Goal: Task Accomplishment & Management: Manage account settings

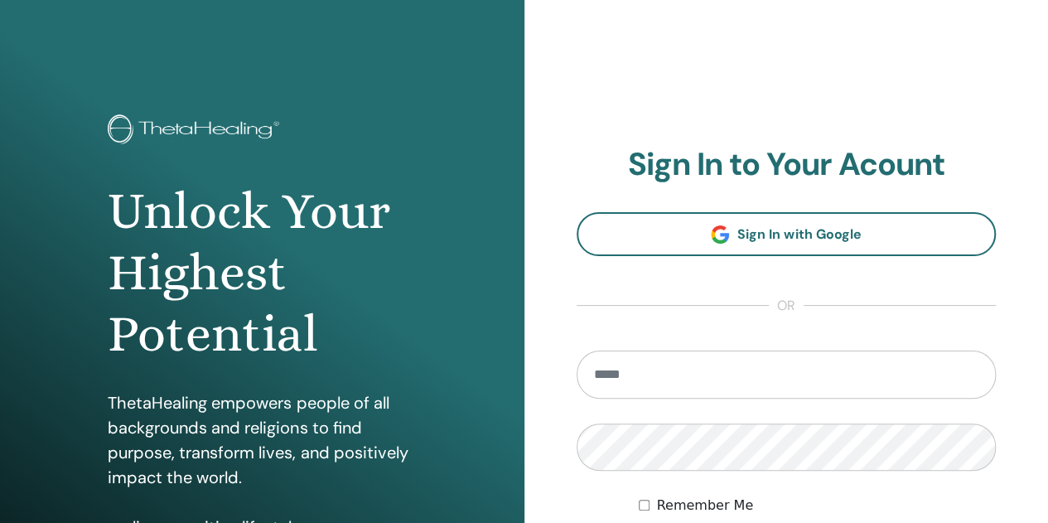
scroll to position [248, 0]
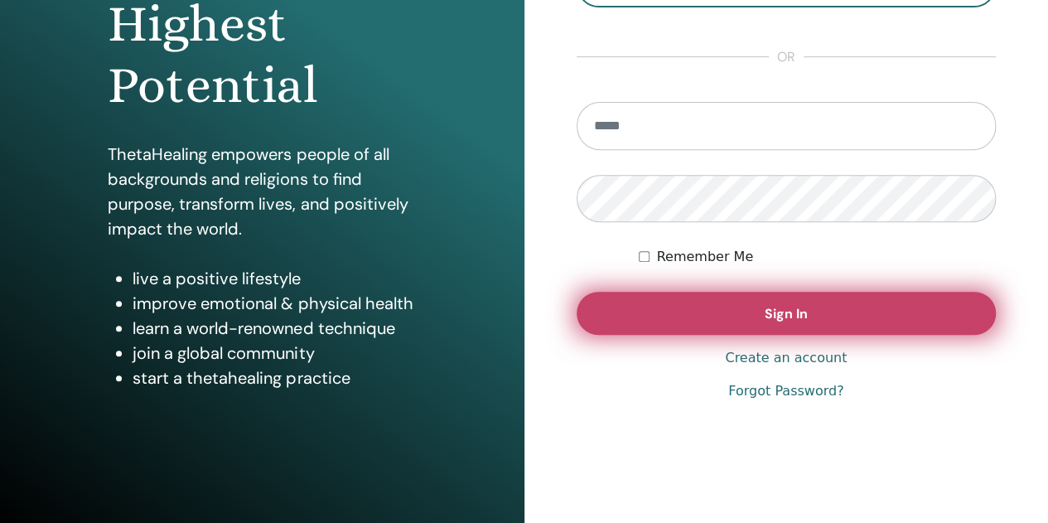
type input "**********"
click at [731, 302] on button "Sign In" at bounding box center [786, 313] width 420 height 43
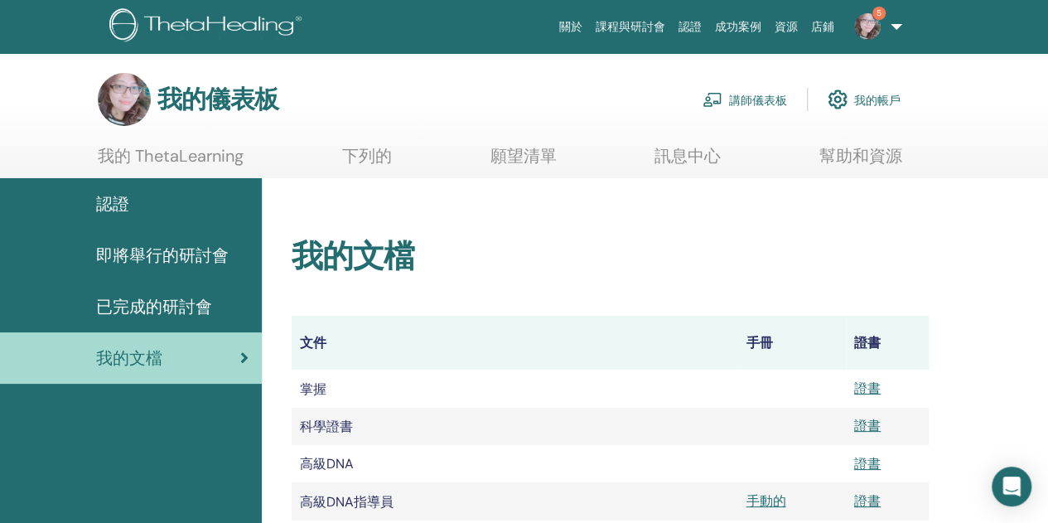
click at [869, 19] on img at bounding box center [867, 26] width 27 height 27
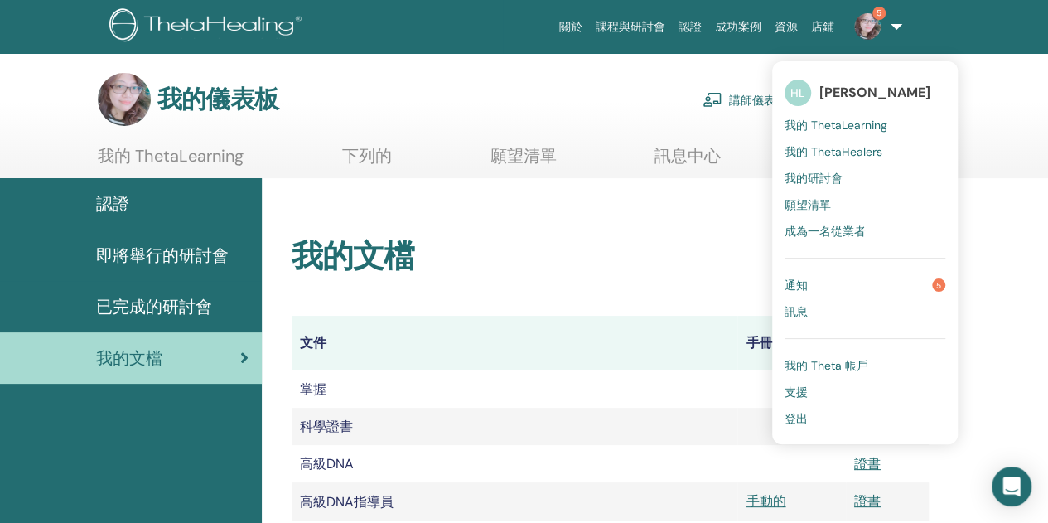
click at [830, 284] on link "通知 5" at bounding box center [864, 285] width 161 height 27
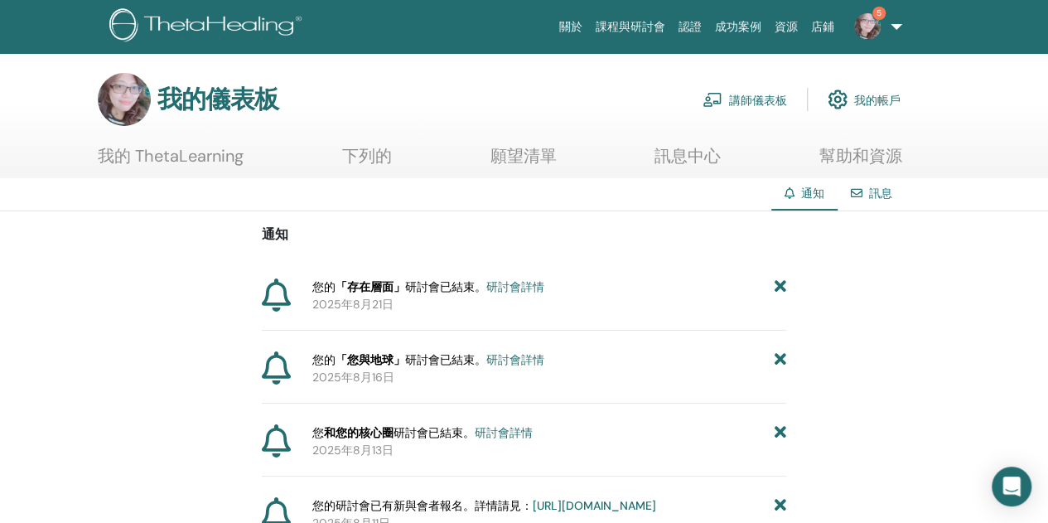
click at [527, 284] on font "研討會詳情" at bounding box center [515, 286] width 58 height 15
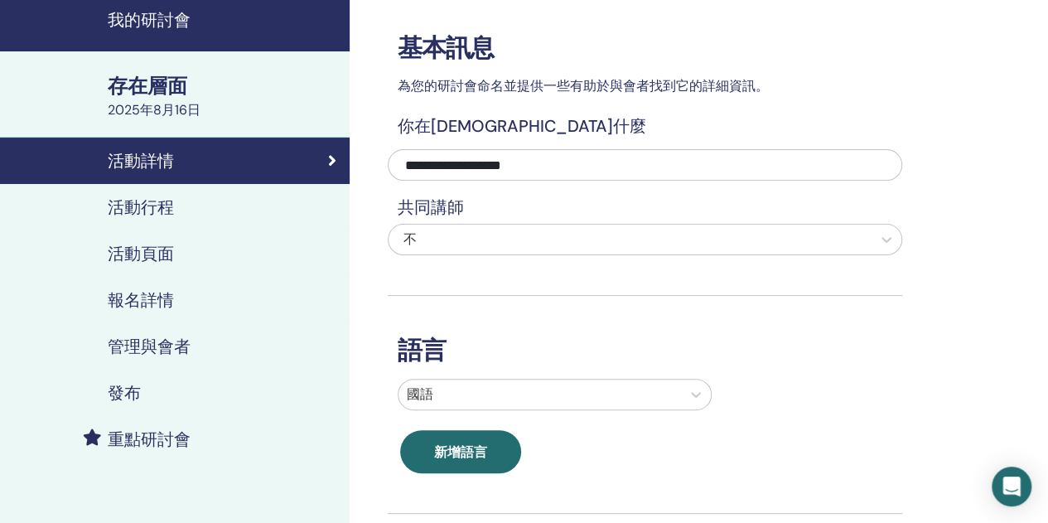
scroll to position [83, 0]
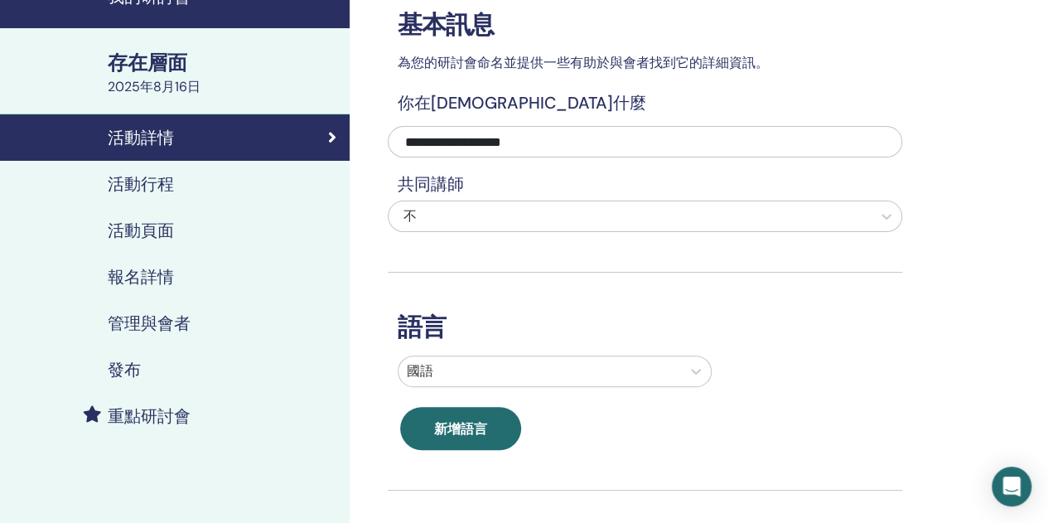
click at [165, 324] on font "管理與會者" at bounding box center [149, 323] width 83 height 22
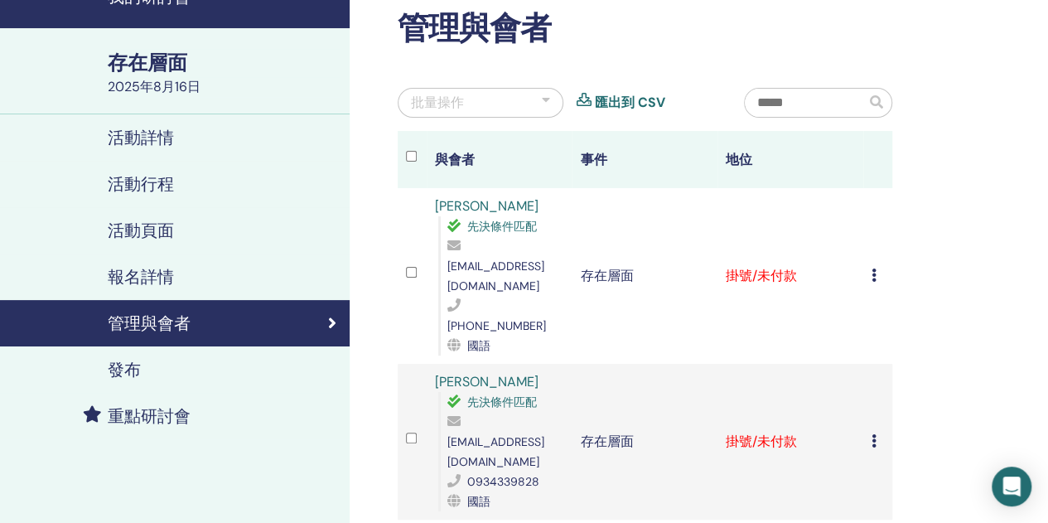
click at [877, 266] on div "取消註冊 不自動認證 標記為已付款 標記為未付款 標記為缺席 完成並證明 下載證書" at bounding box center [877, 276] width 12 height 20
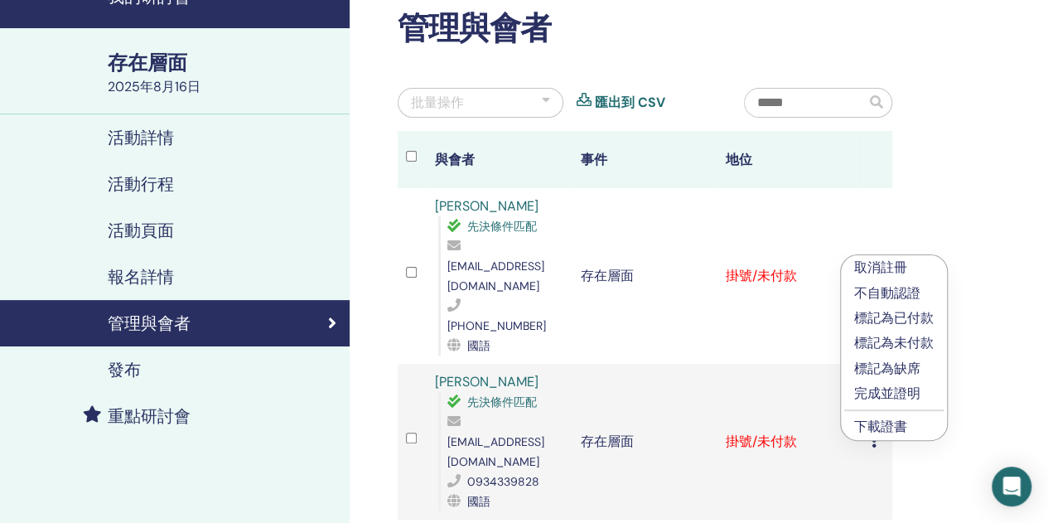
click at [873, 391] on font "完成並證明" at bounding box center [887, 392] width 66 height 17
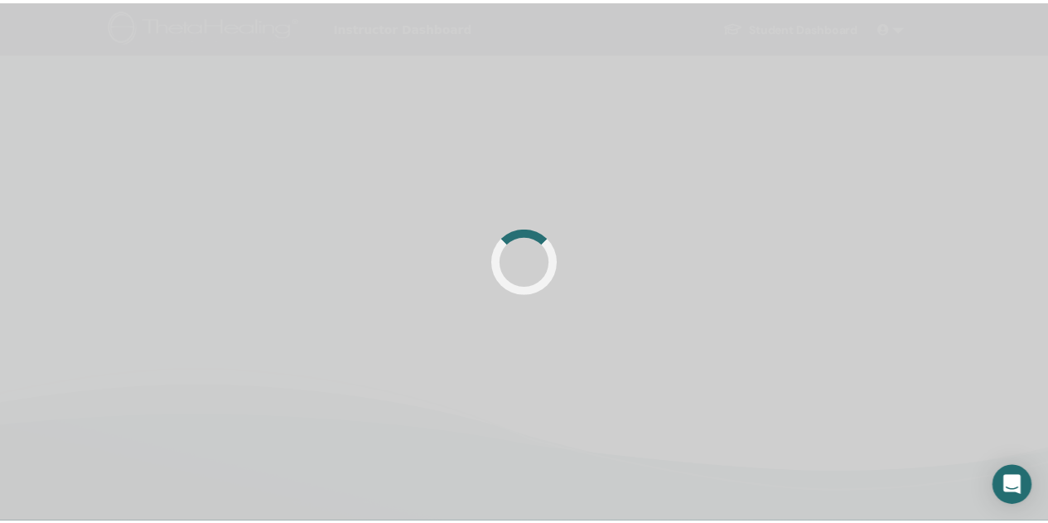
scroll to position [83, 0]
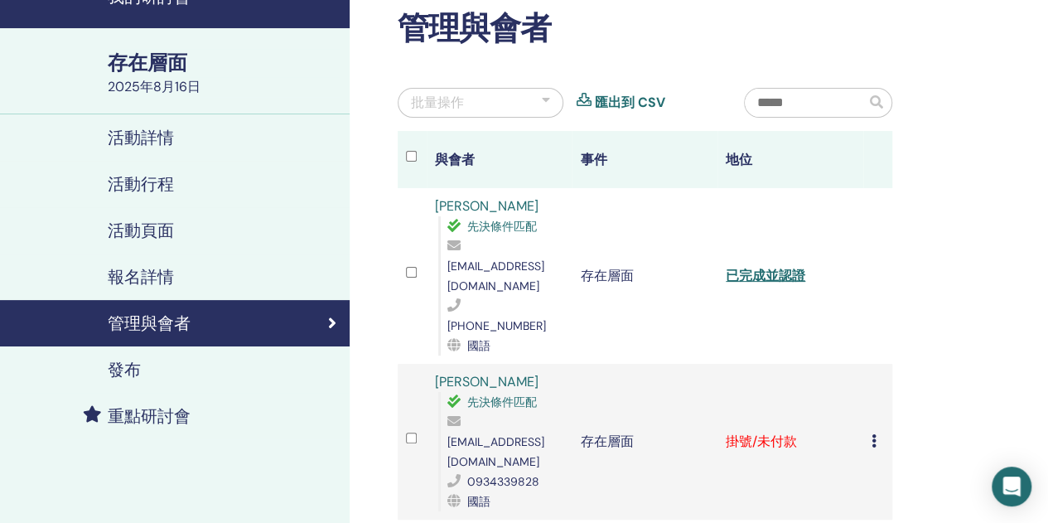
click at [875, 434] on icon at bounding box center [873, 440] width 5 height 13
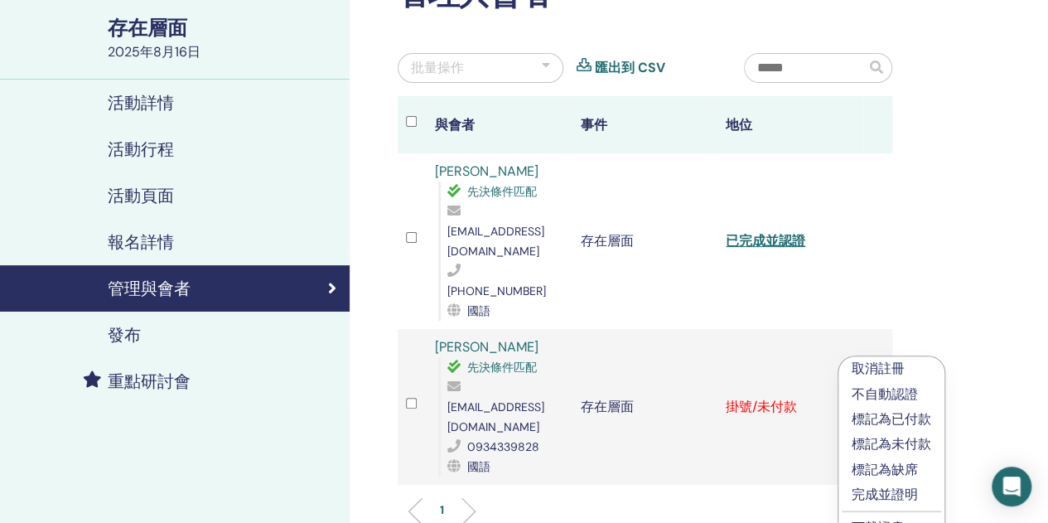
scroll to position [166, 0]
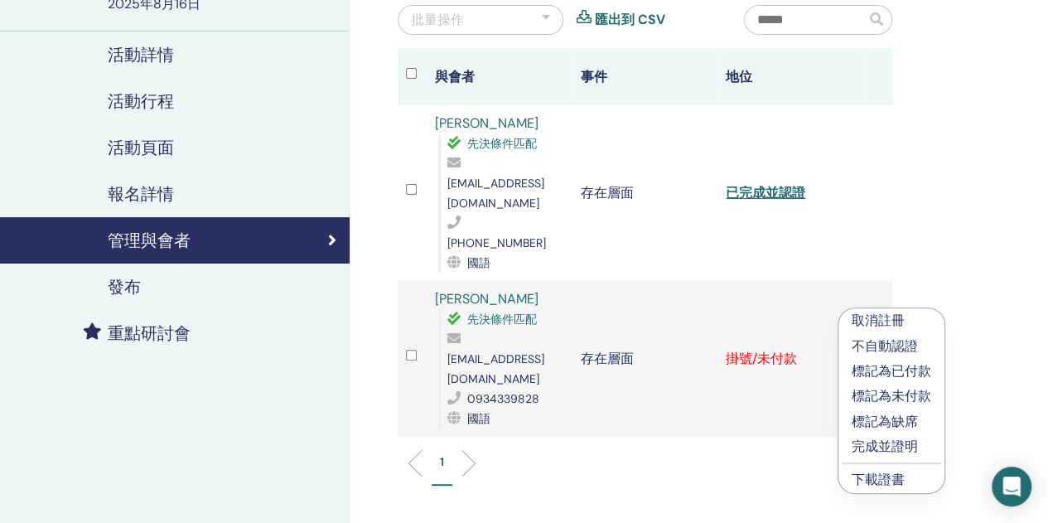
click at [878, 441] on font "完成並證明" at bounding box center [884, 445] width 66 height 17
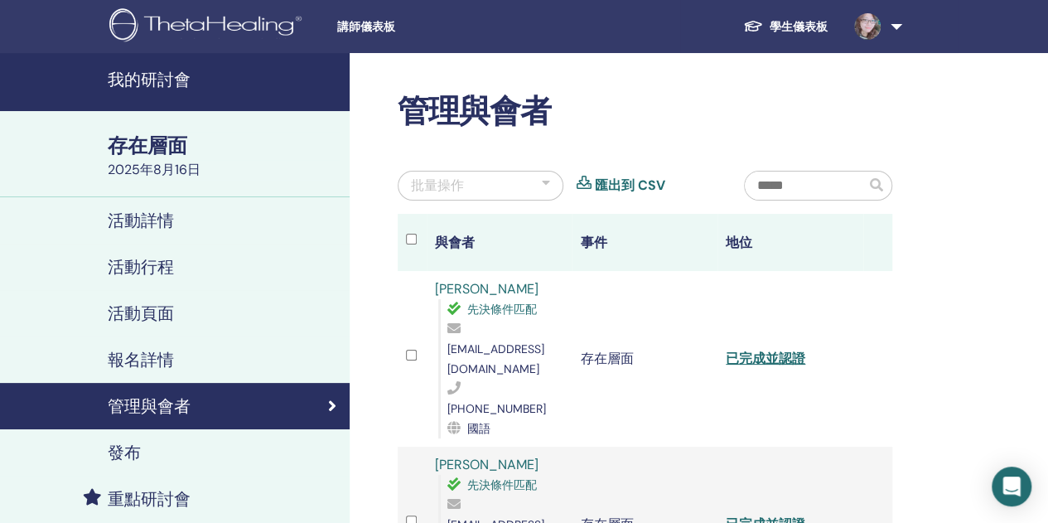
click at [797, 19] on font "學生儀表板" at bounding box center [798, 26] width 58 height 15
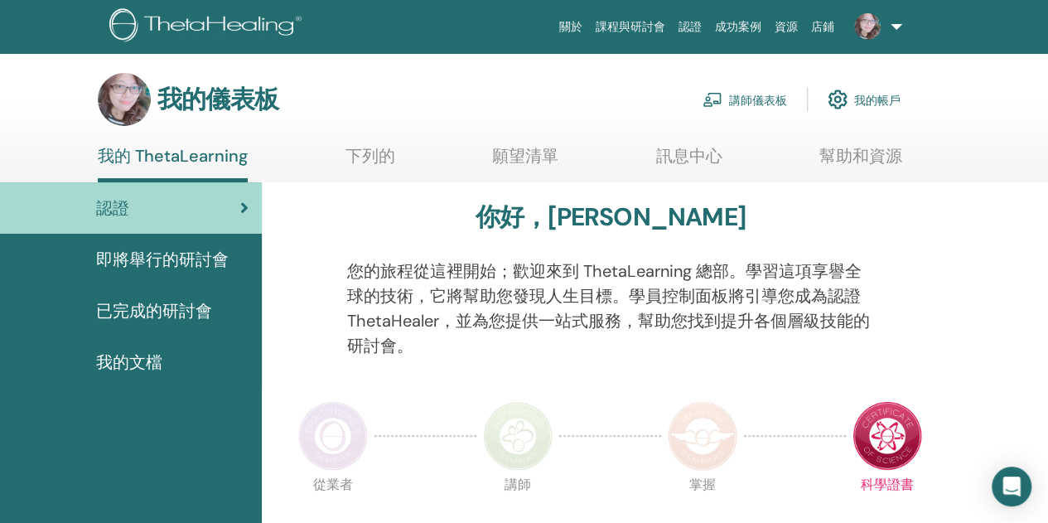
click at [772, 97] on font "講師儀表板" at bounding box center [758, 100] width 58 height 15
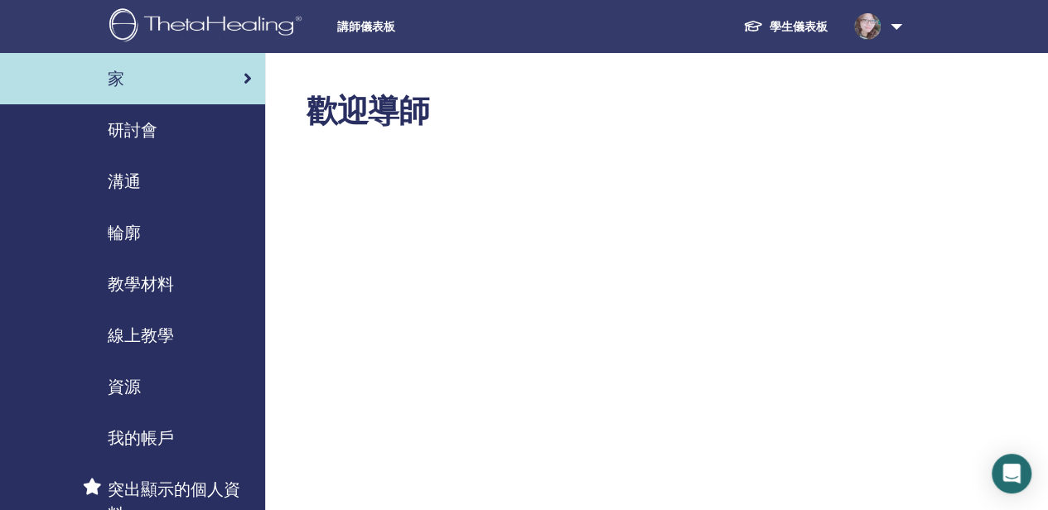
click at [149, 129] on font "研討會" at bounding box center [133, 130] width 50 height 22
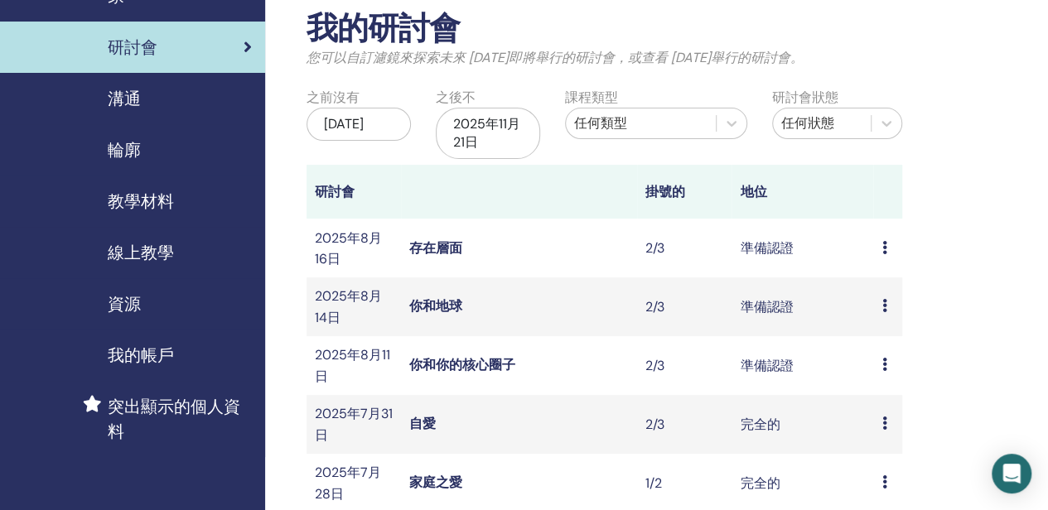
scroll to position [166, 0]
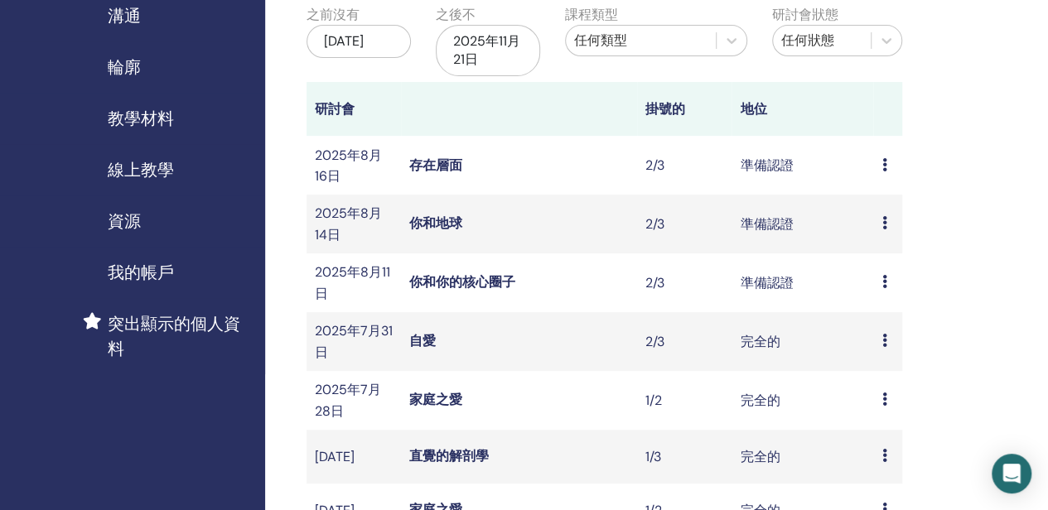
click at [883, 224] on icon at bounding box center [883, 222] width 5 height 13
click at [888, 286] on font "與會者" at bounding box center [882, 286] width 40 height 17
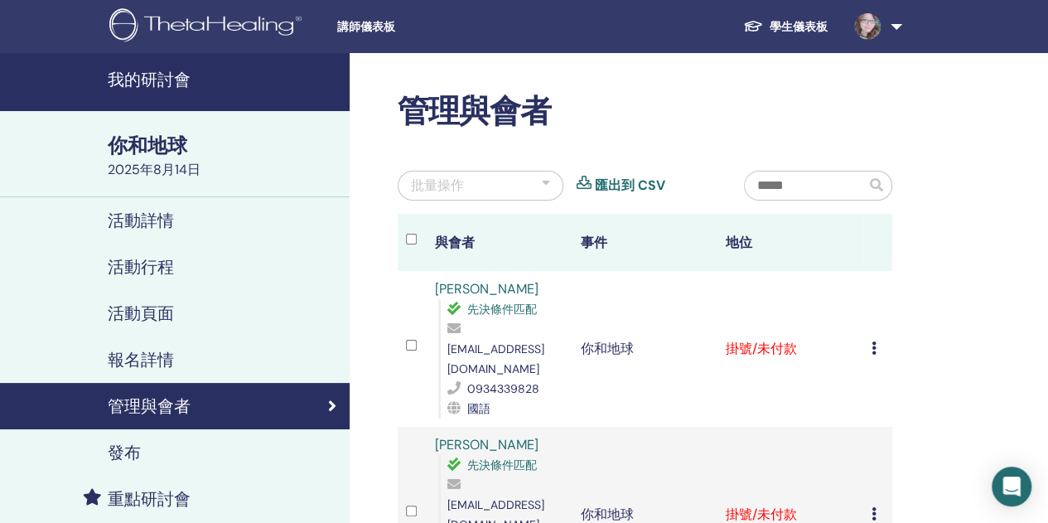
click at [873, 341] on icon at bounding box center [873, 347] width 5 height 13
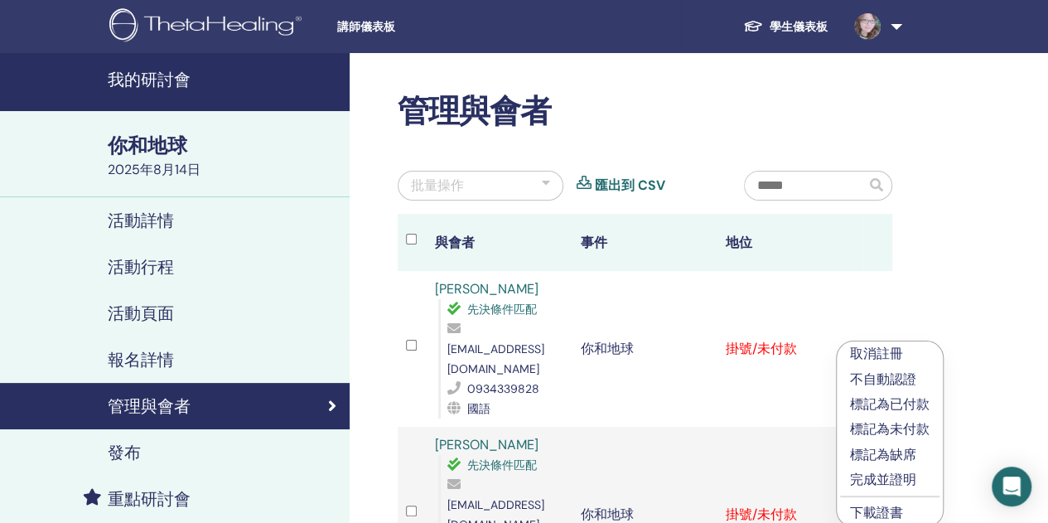
click at [882, 475] on font "完成並證明" at bounding box center [883, 478] width 66 height 17
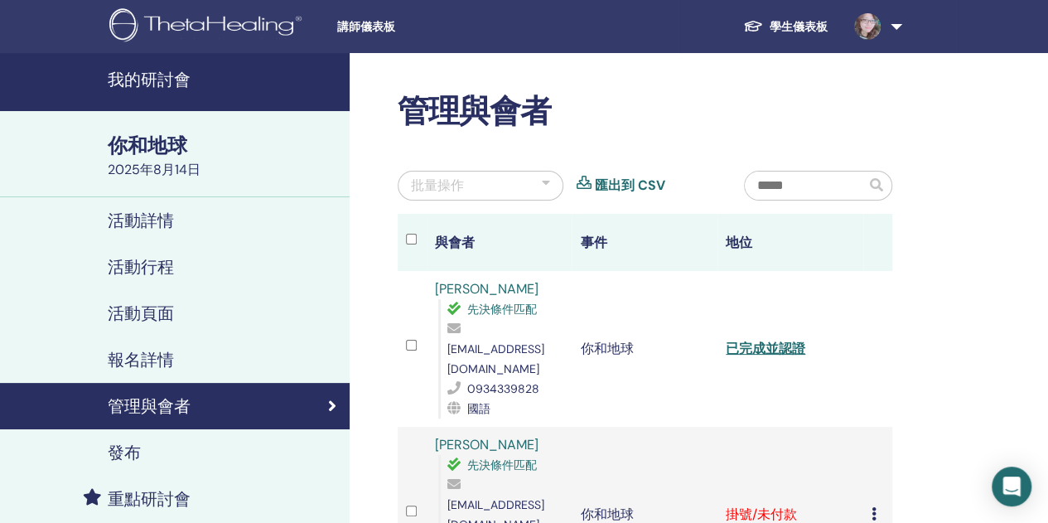
click at [871, 507] on icon at bounding box center [873, 513] width 5 height 13
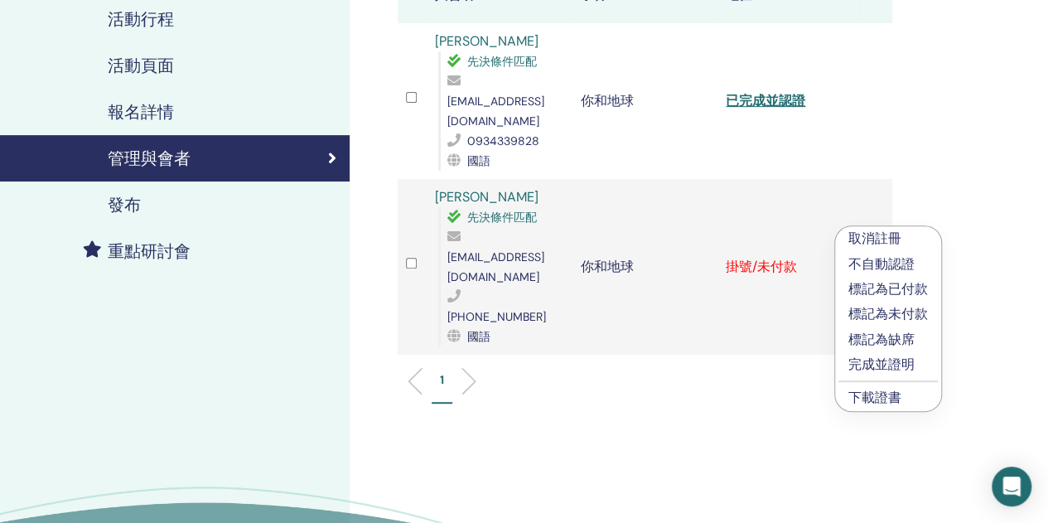
scroll to position [331, 0]
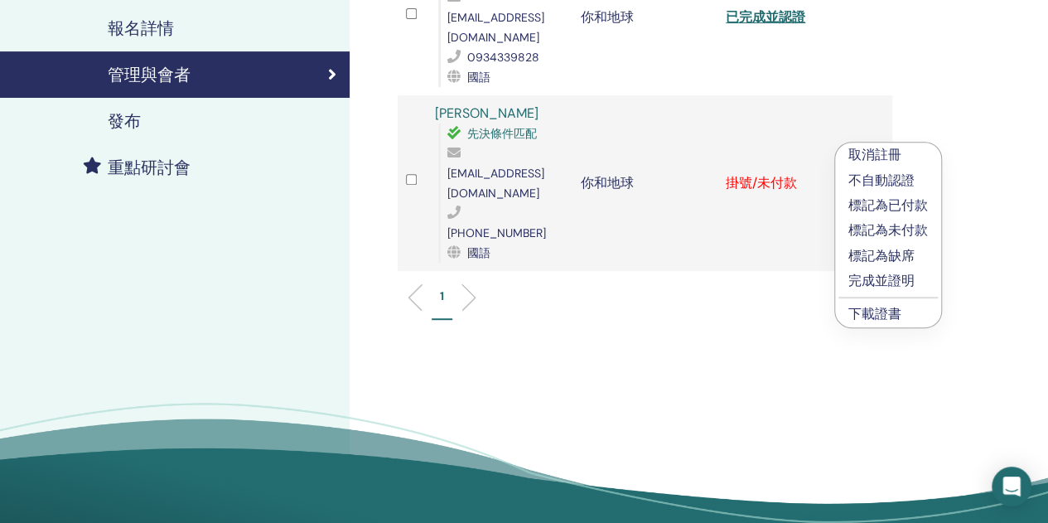
click at [885, 282] on font "完成並證明" at bounding box center [881, 280] width 66 height 17
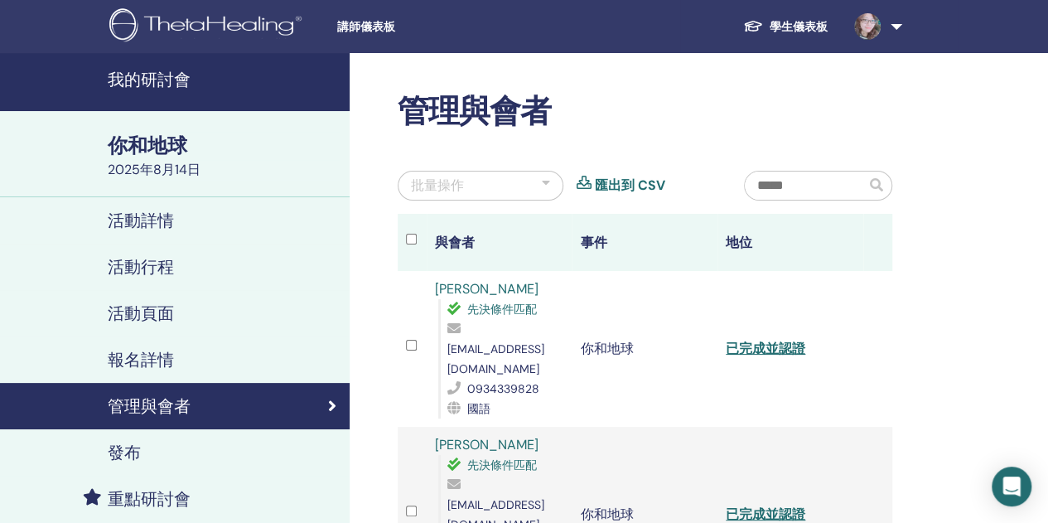
click at [777, 26] on font "學生儀表板" at bounding box center [798, 26] width 58 height 15
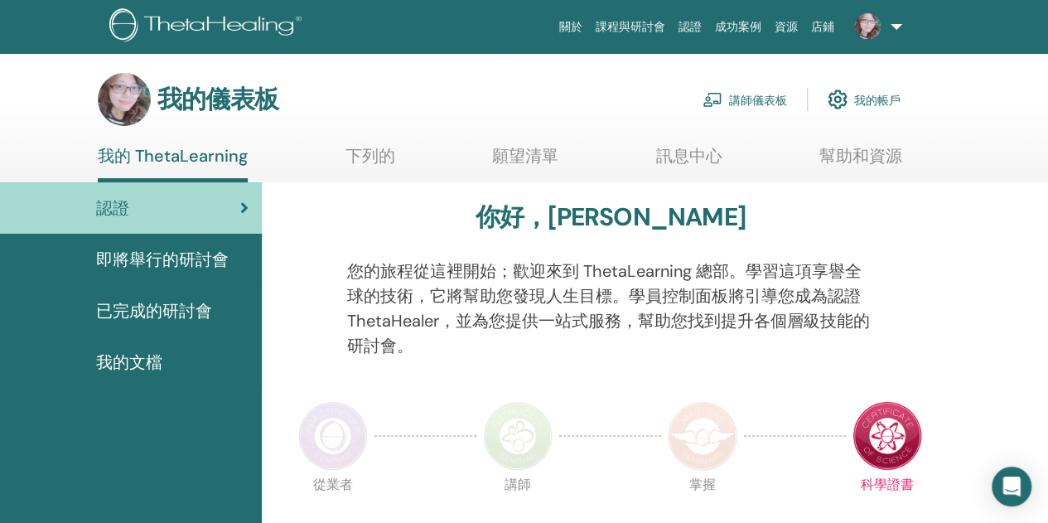
click at [749, 98] on font "講師儀表板" at bounding box center [758, 100] width 58 height 15
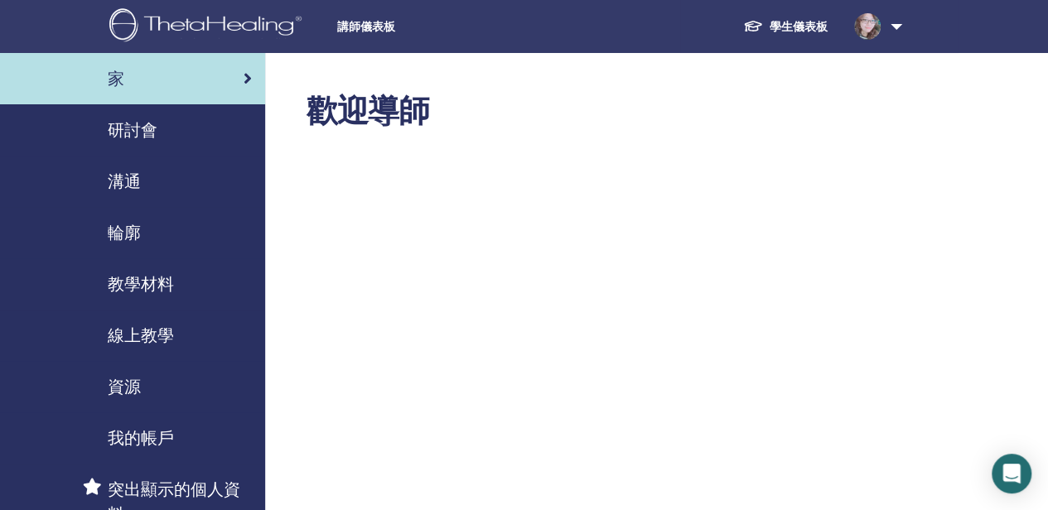
click at [133, 133] on font "研討會" at bounding box center [133, 130] width 50 height 22
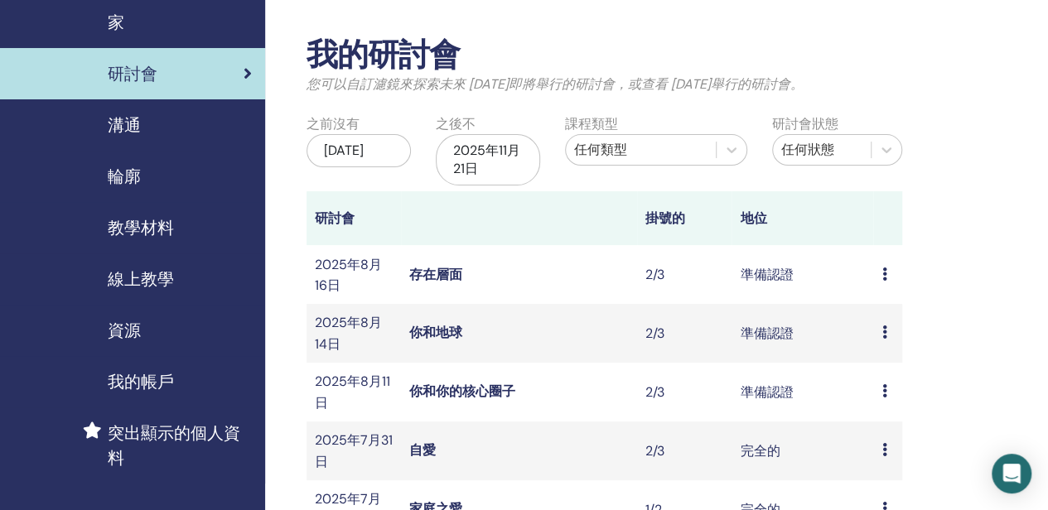
scroll to position [83, 0]
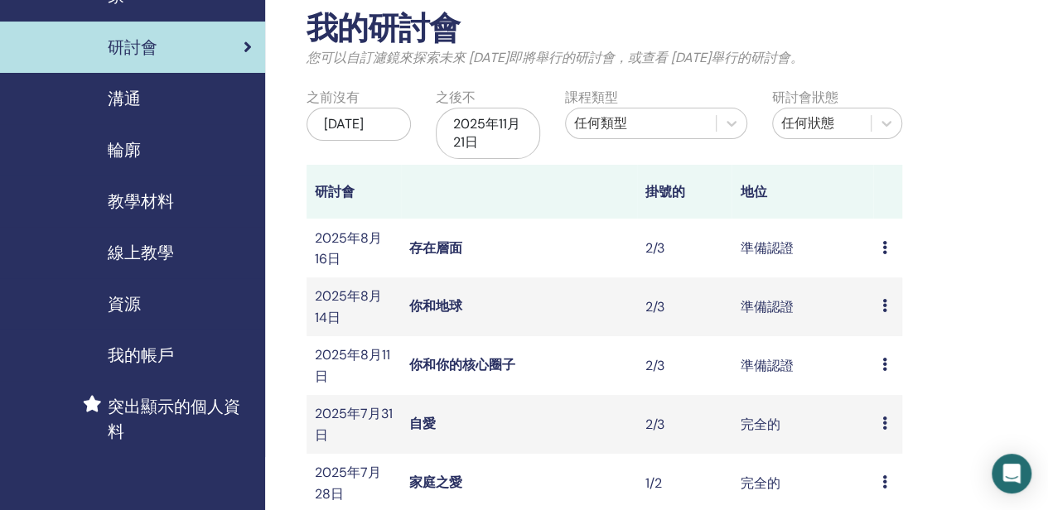
click at [886, 372] on div "預覽 編輯 與會者 取消" at bounding box center [887, 365] width 12 height 20
click at [881, 433] on font "與會者" at bounding box center [886, 435] width 40 height 17
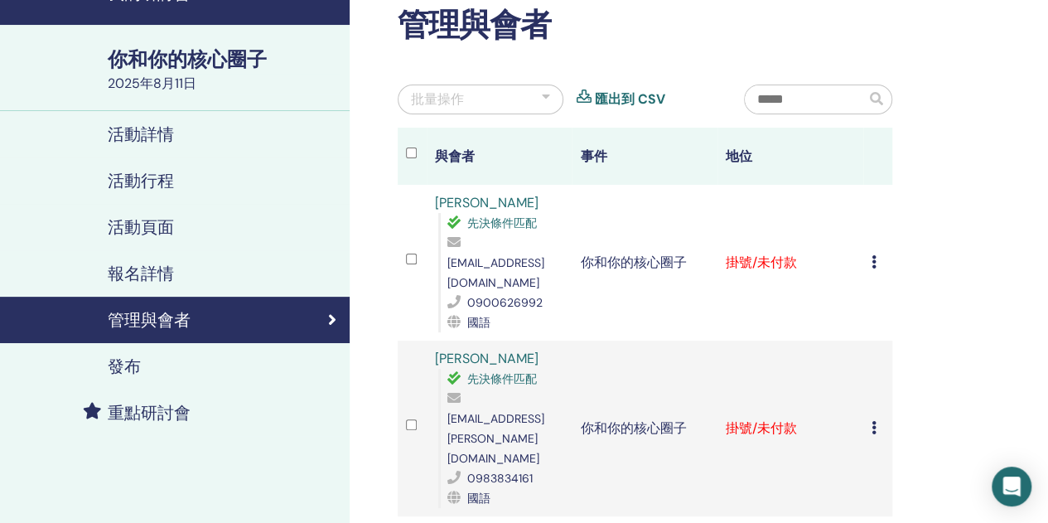
scroll to position [166, 0]
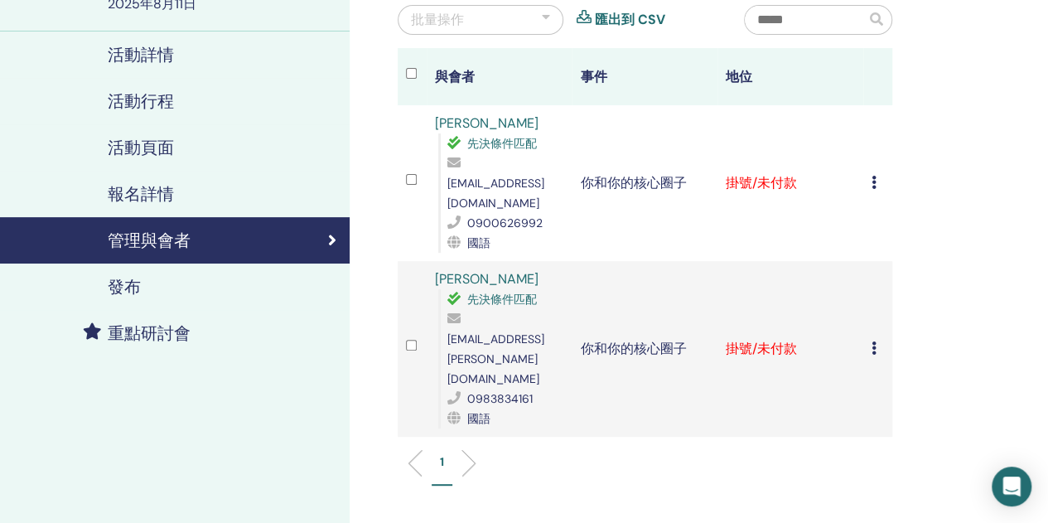
click at [870, 170] on td "取消註冊 不自動認證 標記為已付款 標記為未付款 標記為缺席 完成並證明 下載證書" at bounding box center [877, 183] width 29 height 156
click at [875, 176] on icon at bounding box center [873, 182] width 5 height 13
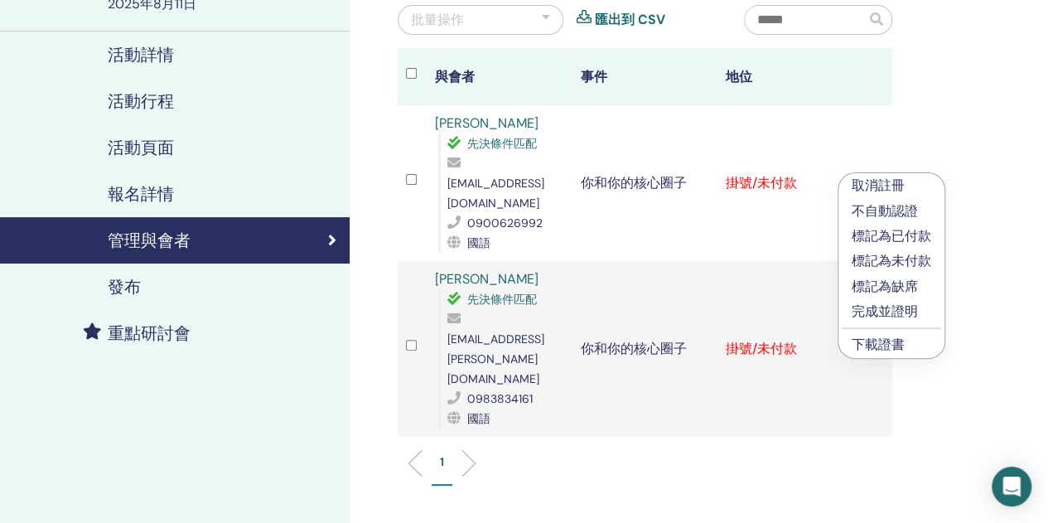
click at [880, 309] on font "完成並證明" at bounding box center [884, 310] width 66 height 17
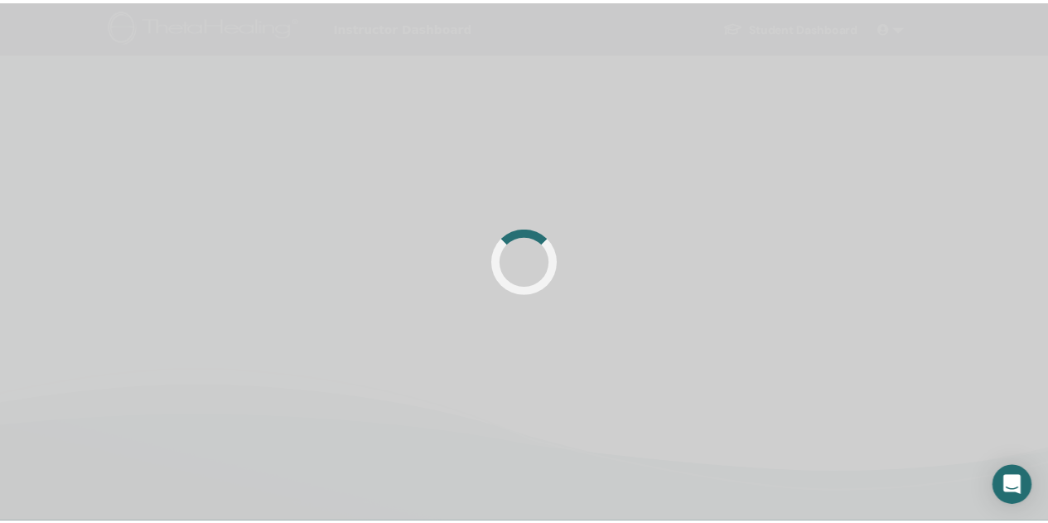
scroll to position [166, 0]
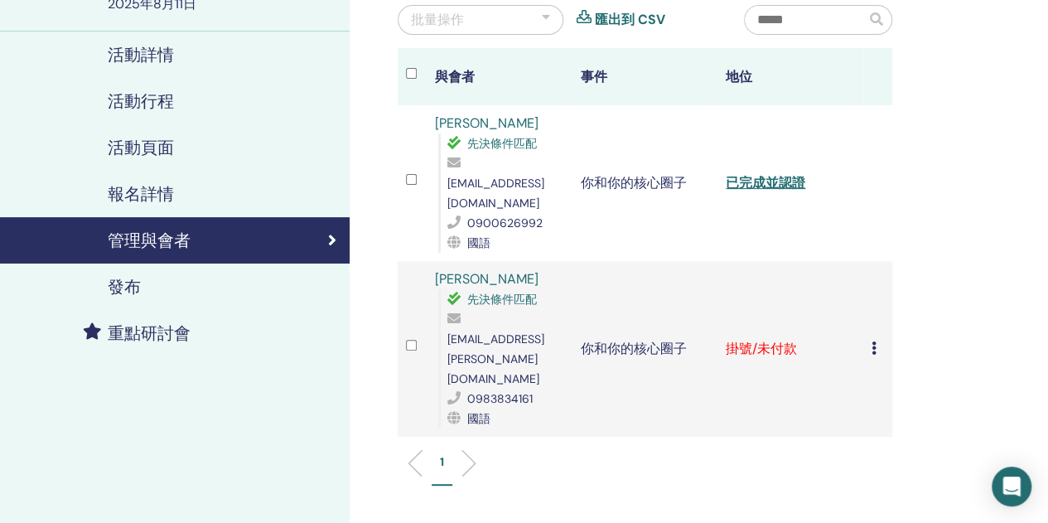
click at [878, 339] on div "取消註冊 不自動認證 標記為已付款 標記為未付款 標記為缺席 完成並證明 下載證書" at bounding box center [877, 349] width 12 height 20
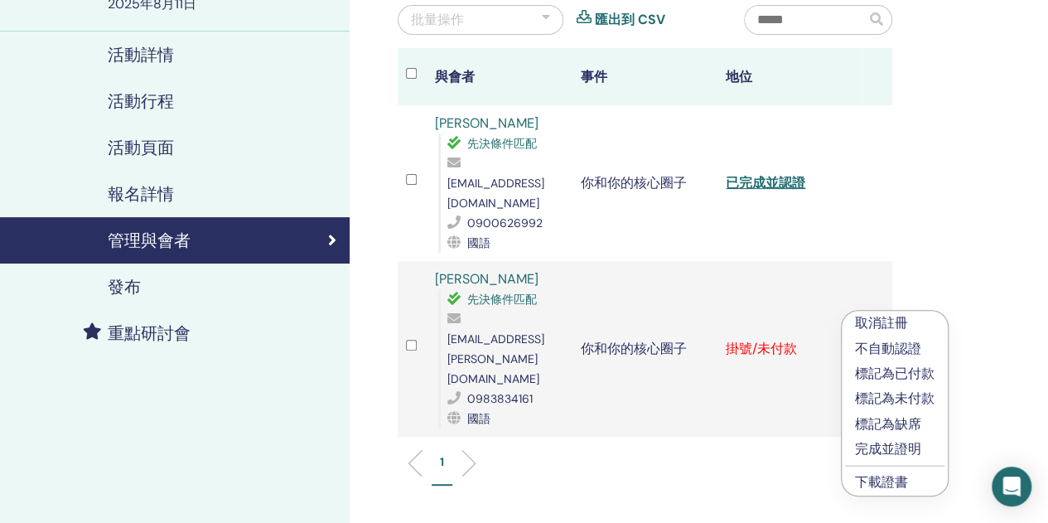
click at [872, 450] on font "完成並證明" at bounding box center [888, 448] width 66 height 17
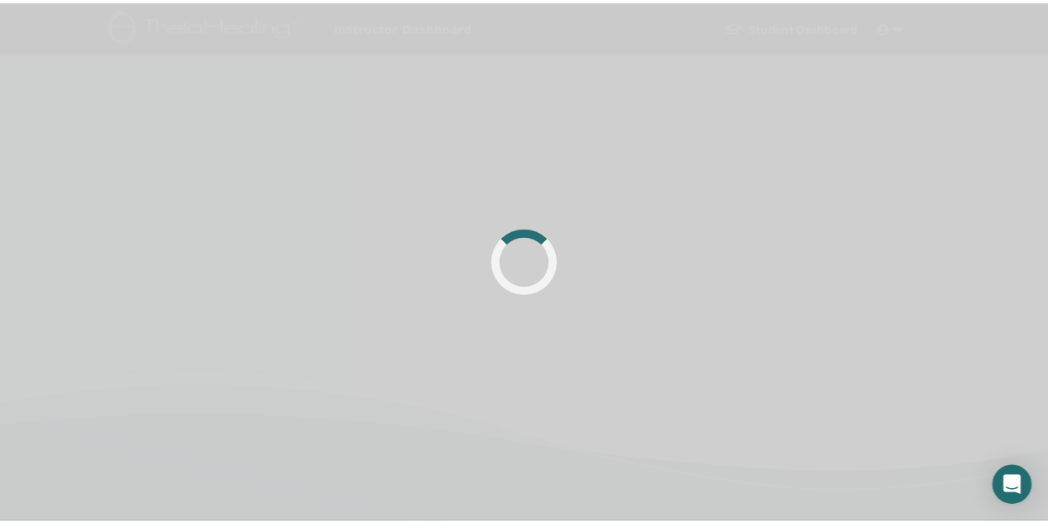
scroll to position [166, 0]
